Goal: Book appointment/travel/reservation

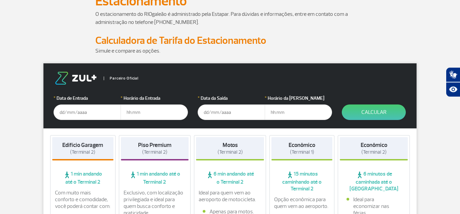
scroll to position [69, 0]
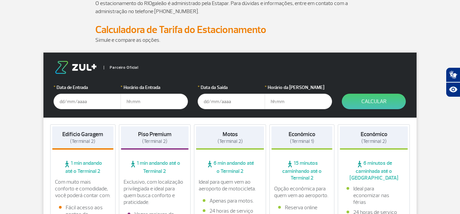
click at [61, 98] on input "text" at bounding box center [87, 101] width 67 height 15
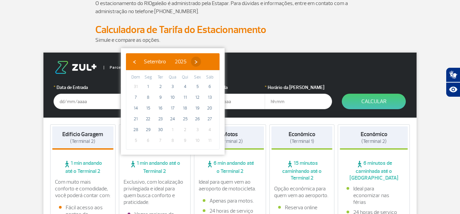
click at [201, 63] on span "›" at bounding box center [196, 62] width 10 height 10
click at [185, 129] on span "30" at bounding box center [185, 129] width 11 height 11
type input "[DATE]"
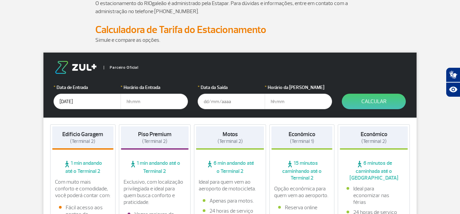
click at [153, 101] on input "text" at bounding box center [153, 101] width 67 height 15
click at [219, 92] on div "* Data da [PERSON_NAME]" at bounding box center [231, 96] width 67 height 25
click at [218, 98] on input "text" at bounding box center [231, 101] width 67 height 15
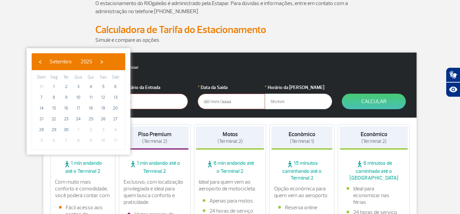
click at [162, 64] on div "Parceiro Oficial" at bounding box center [230, 67] width 353 height 13
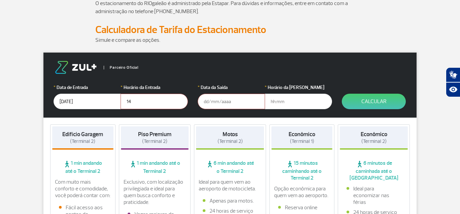
click at [139, 105] on input "14" at bounding box center [153, 101] width 67 height 15
type input "14:00"
click at [218, 100] on input "text" at bounding box center [231, 101] width 67 height 15
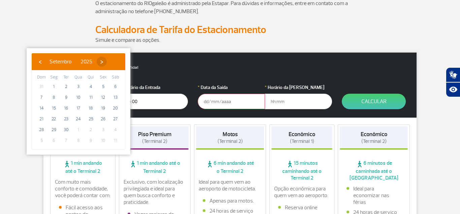
click at [107, 61] on span "›" at bounding box center [102, 62] width 10 height 10
click at [103, 61] on span "›" at bounding box center [98, 62] width 10 height 10
click at [55, 106] on span "10" at bounding box center [53, 108] width 11 height 11
type input "[DATE]"
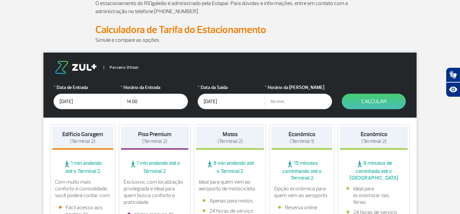
click at [285, 103] on input "text" at bounding box center [297, 101] width 67 height 15
type input "17:00"
click at [371, 105] on button "Calcular" at bounding box center [374, 101] width 64 height 15
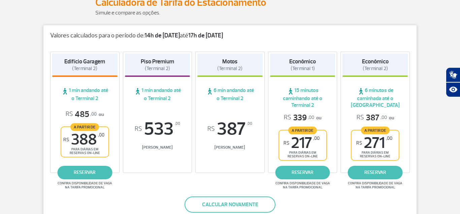
scroll to position [103, 0]
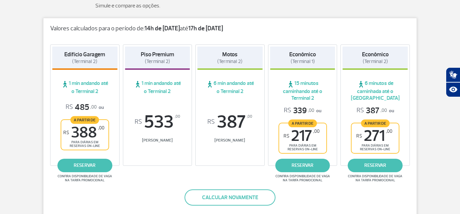
click at [96, 131] on span "R$ 388 ,00" at bounding box center [83, 132] width 41 height 15
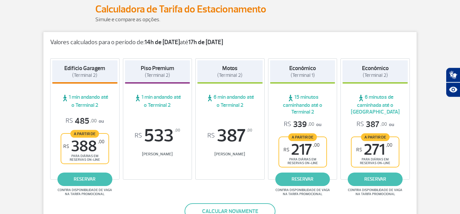
scroll to position [137, 0]
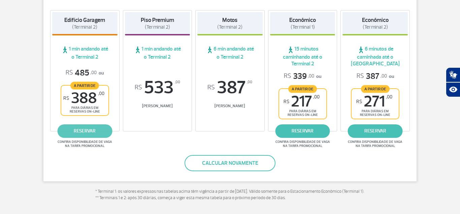
click at [81, 132] on link "reservar" at bounding box center [84, 130] width 55 height 13
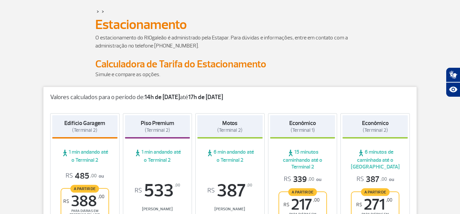
scroll to position [0, 0]
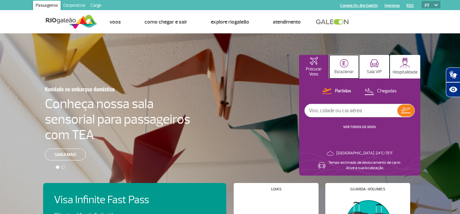
click at [336, 64] on button "Estacionar" at bounding box center [344, 67] width 30 height 24
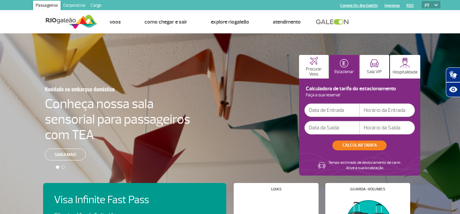
click at [317, 111] on input "text" at bounding box center [331, 109] width 55 height 13
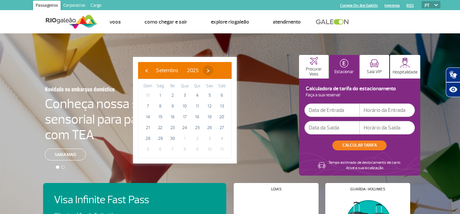
click at [213, 70] on span "›" at bounding box center [208, 70] width 10 height 10
click at [209, 137] on span "31" at bounding box center [209, 138] width 11 height 11
type input "[DATE]"
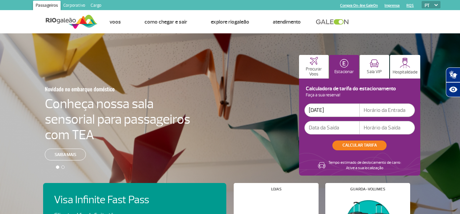
click at [379, 111] on input "text" at bounding box center [386, 109] width 55 height 13
type input "14:00"
click at [342, 125] on input "text" at bounding box center [331, 127] width 55 height 13
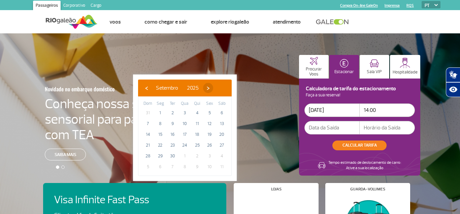
click at [213, 89] on span "›" at bounding box center [208, 88] width 10 height 10
click at [209, 89] on span "›" at bounding box center [204, 88] width 10 height 10
click at [157, 133] on span "10" at bounding box center [160, 134] width 11 height 11
type input "[DATE]"
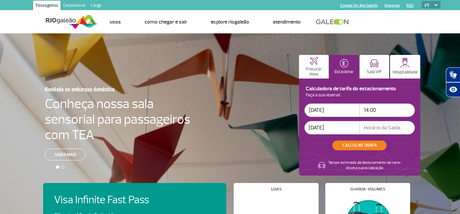
click at [375, 127] on input "text" at bounding box center [386, 127] width 55 height 13
type input "18:00"
click at [358, 144] on button "CALCULAR TARIFA" at bounding box center [359, 145] width 54 height 10
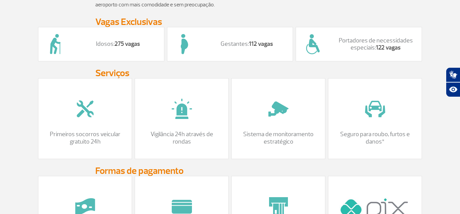
scroll to position [549, 0]
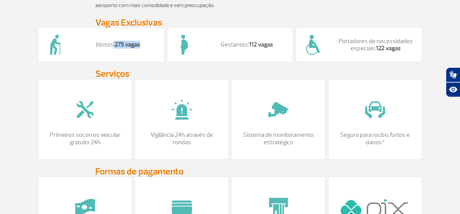
drag, startPoint x: 143, startPoint y: 51, endPoint x: 111, endPoint y: 53, distance: 31.4
click at [111, 48] on p "Idosos: 275 vagas" at bounding box center [118, 44] width 78 height 7
click at [174, 94] on div "Vigilância 24h através de rondas" at bounding box center [182, 119] width 94 height 81
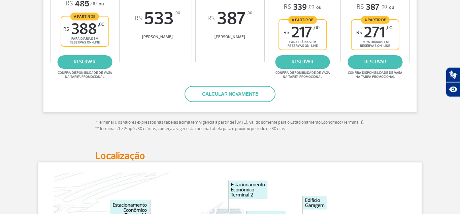
scroll to position [206, 0]
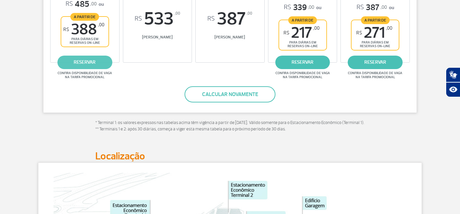
click at [92, 59] on link "reservar" at bounding box center [84, 62] width 55 height 13
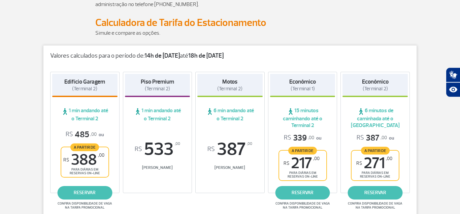
scroll to position [0, 0]
